Goal: Information Seeking & Learning: Learn about a topic

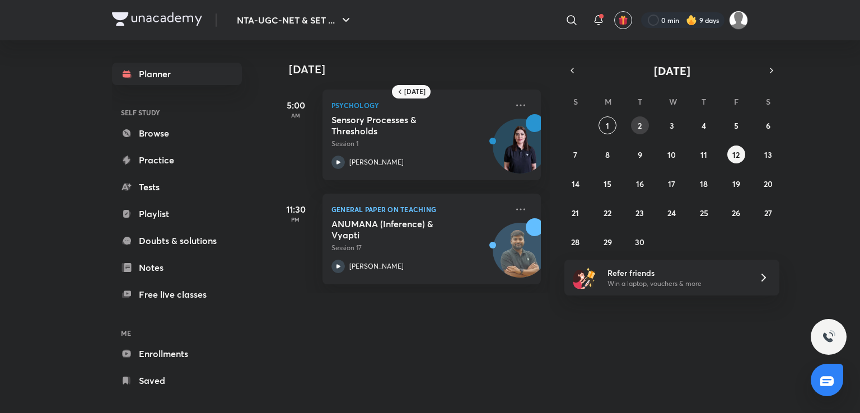
click at [645, 129] on button "2" at bounding box center [640, 125] width 18 height 18
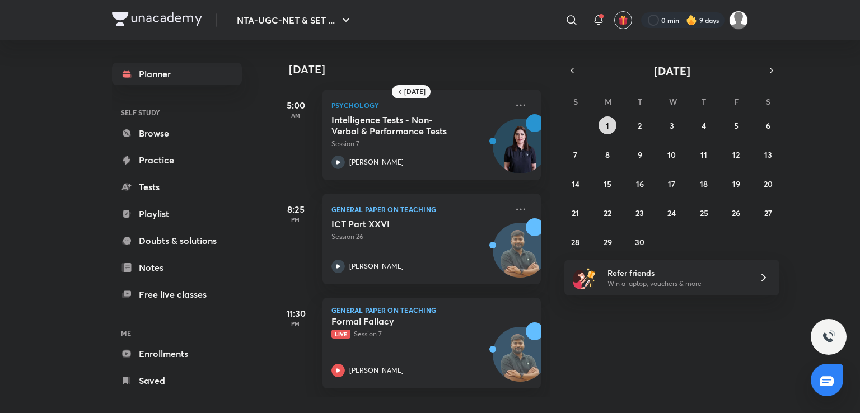
click at [611, 124] on button "1" at bounding box center [607, 125] width 18 height 18
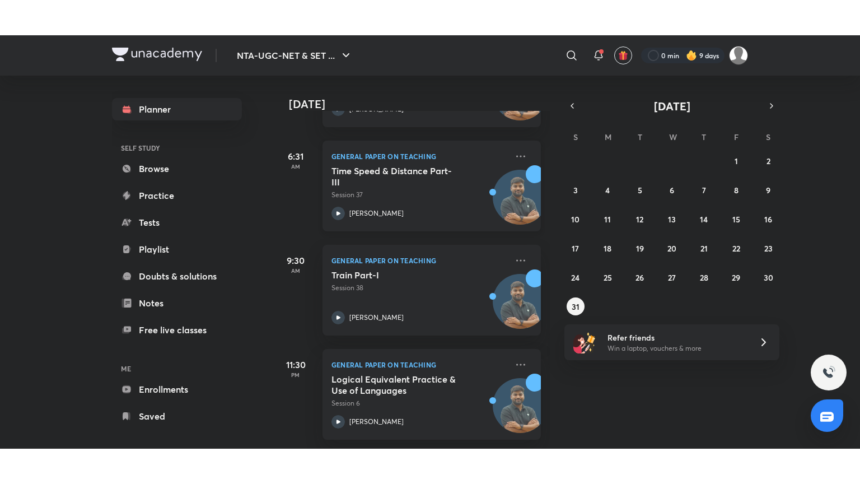
scroll to position [251, 0]
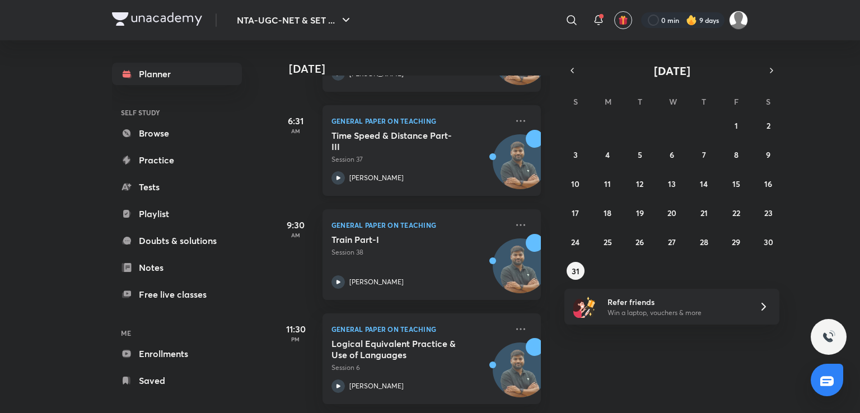
click at [422, 363] on p "Session 6" at bounding box center [419, 368] width 176 height 10
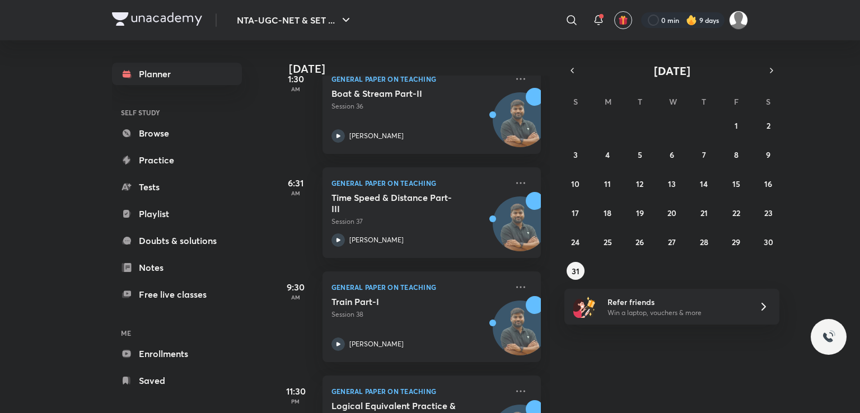
scroll to position [26, 0]
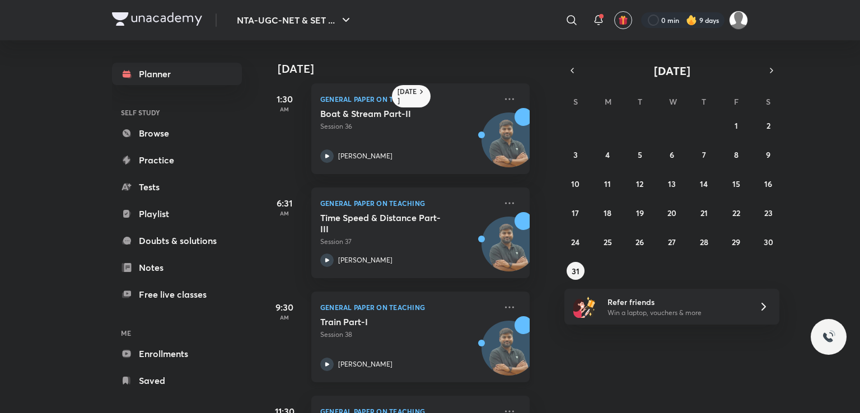
scroll to position [6, 0]
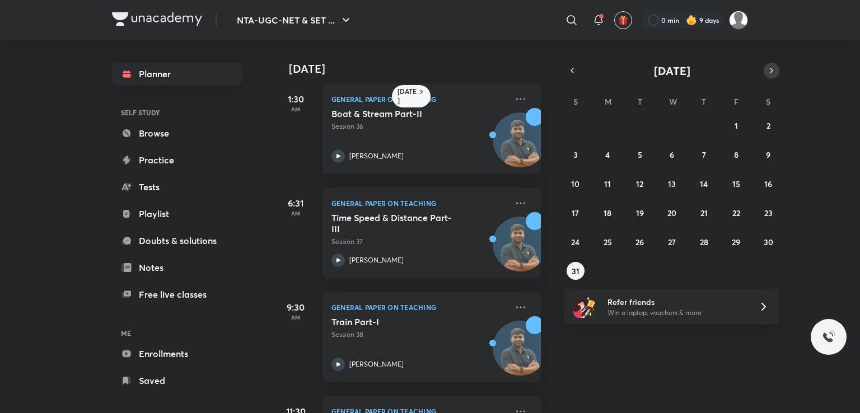
click at [767, 65] on icon "button" at bounding box center [771, 70] width 9 height 10
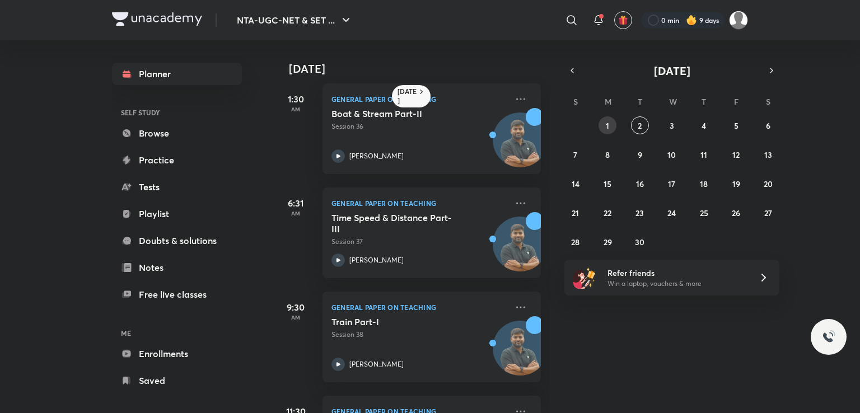
click at [616, 124] on button "1" at bounding box center [607, 125] width 18 height 18
click at [602, 126] on button "1" at bounding box center [607, 125] width 18 height 18
click at [636, 124] on button "2" at bounding box center [640, 125] width 18 height 18
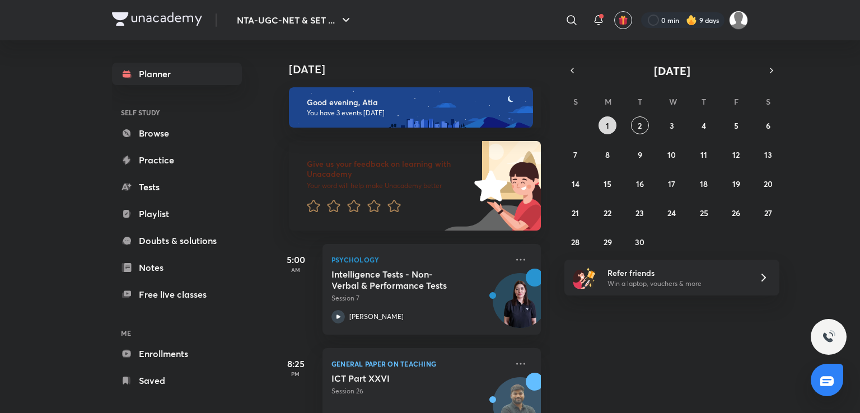
click at [607, 126] on abbr "1" at bounding box center [607, 125] width 3 height 11
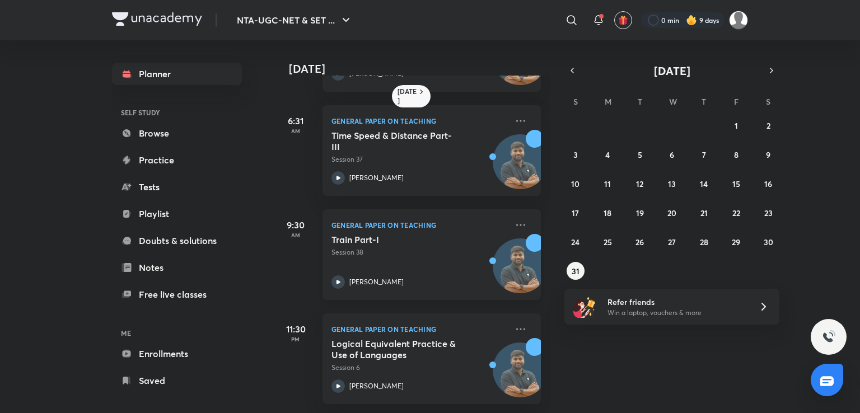
scroll to position [97, 0]
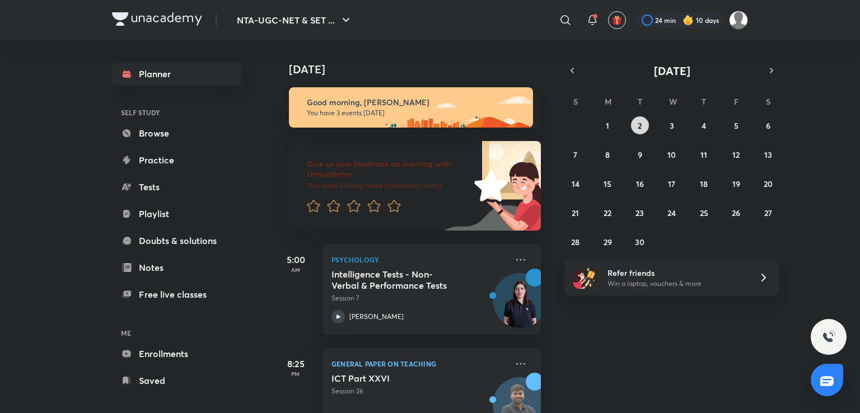
click at [634, 124] on button "2" at bounding box center [640, 125] width 18 height 18
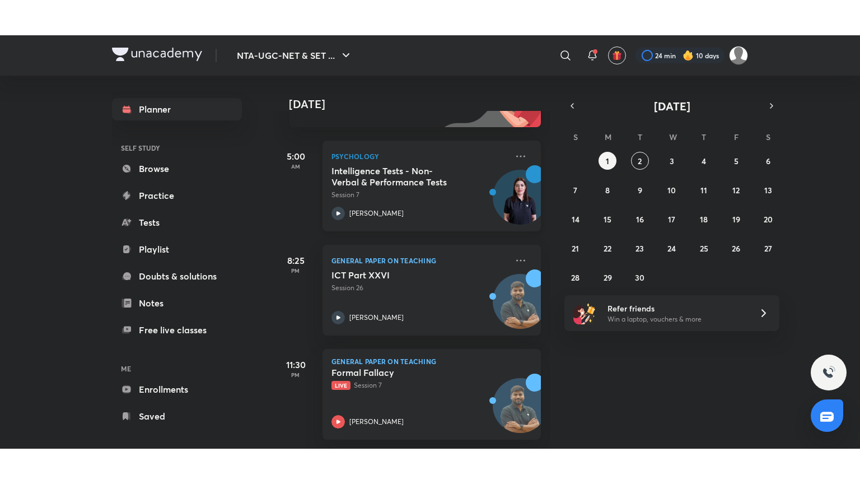
scroll to position [148, 0]
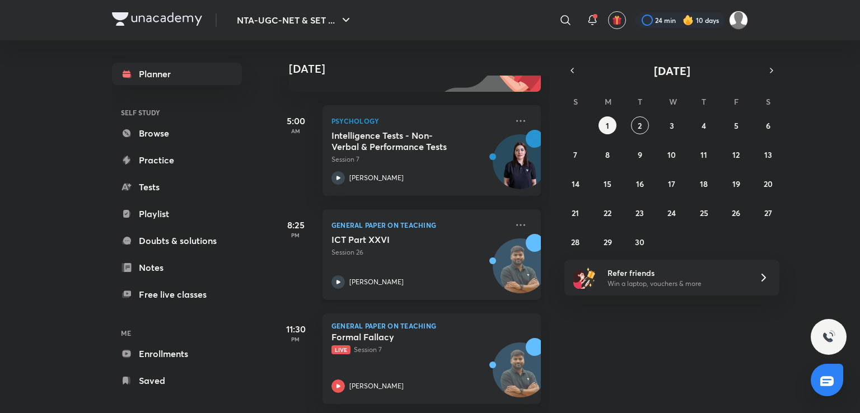
click at [412, 234] on h5 "ICT Part XXVI" at bounding box center [400, 239] width 139 height 11
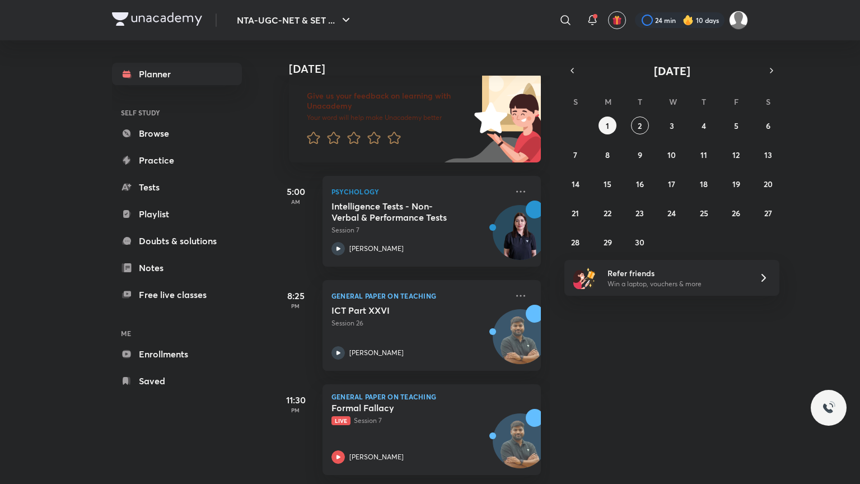
scroll to position [77, 0]
